Goal: Information Seeking & Learning: Understand process/instructions

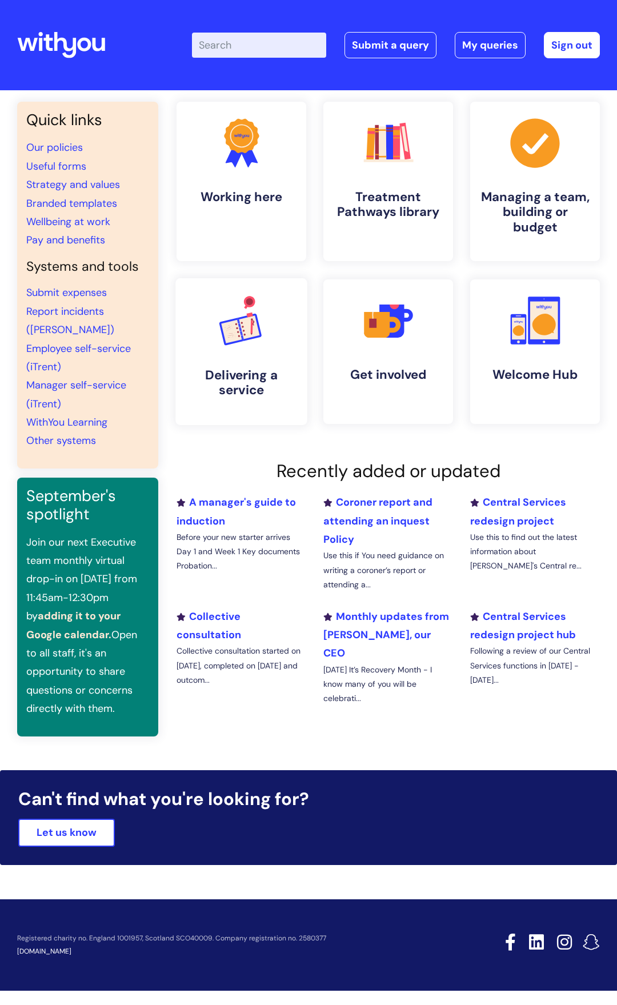
click at [250, 396] on h4 "Delivering a service" at bounding box center [241, 383] width 113 height 31
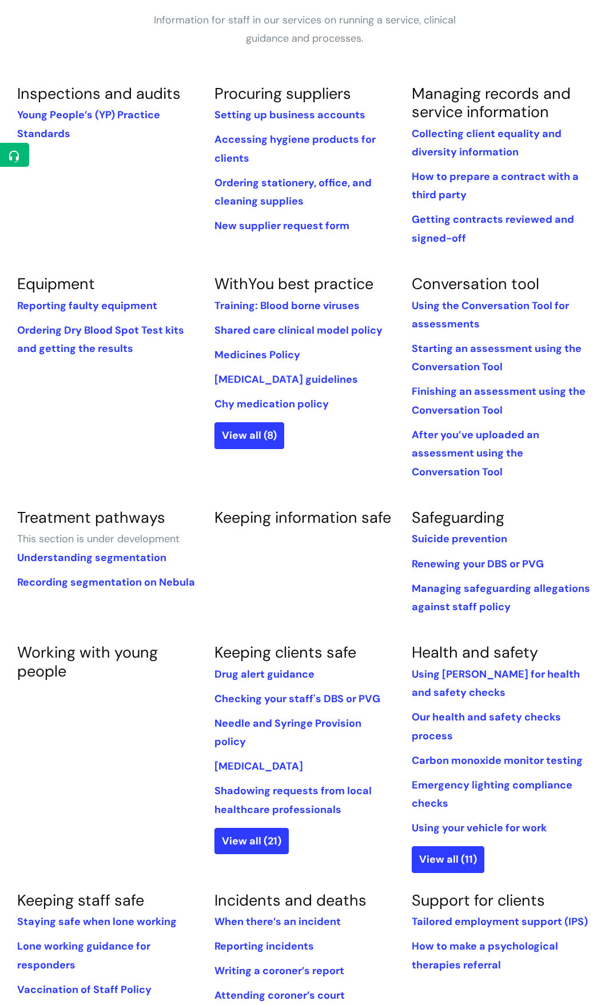
scroll to position [229, 0]
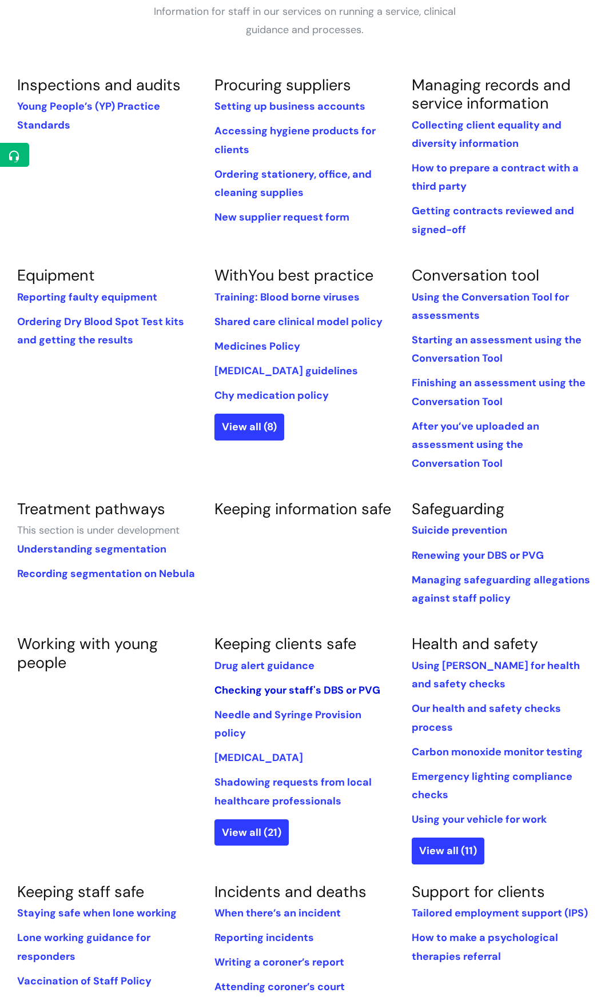
click at [320, 692] on link "Checking your staff's DBS or PVG" at bounding box center [297, 690] width 166 height 14
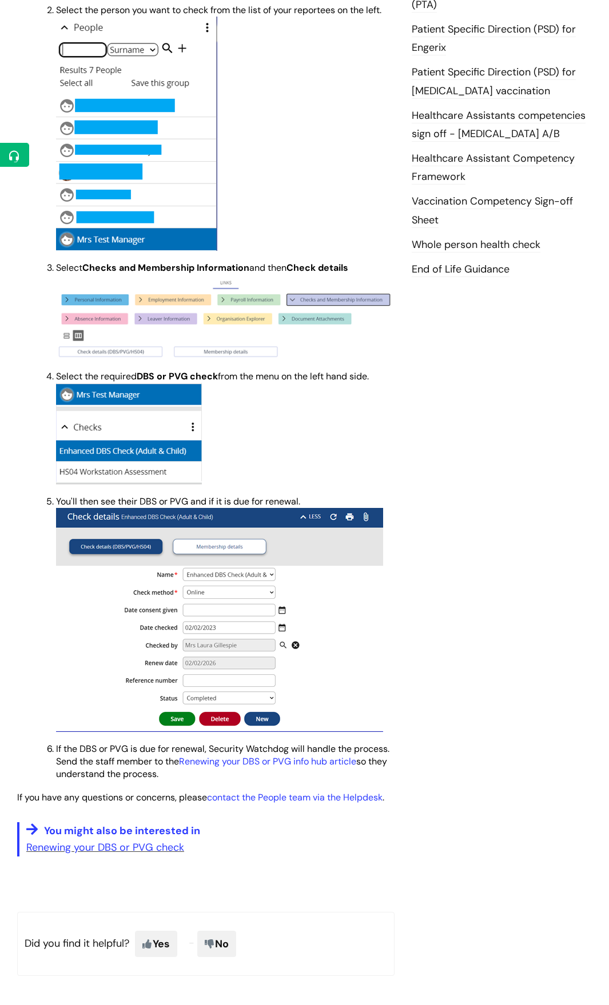
scroll to position [629, 0]
